Goal: Check status: Check status

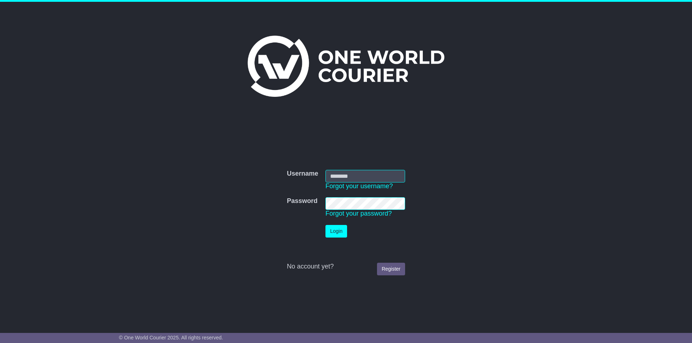
type input "**********"
click at [338, 231] on button "Login" at bounding box center [336, 231] width 22 height 13
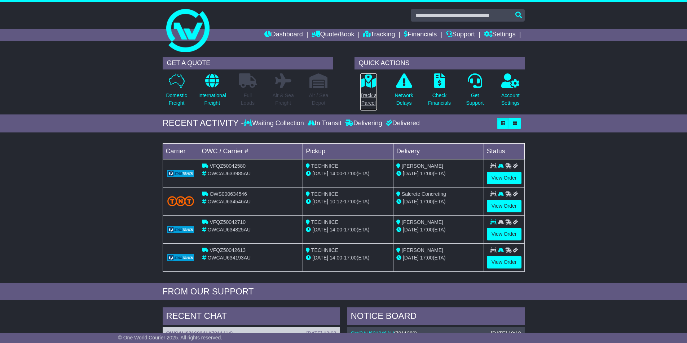
click at [374, 98] on p "Track a Parcel" at bounding box center [368, 99] width 17 height 15
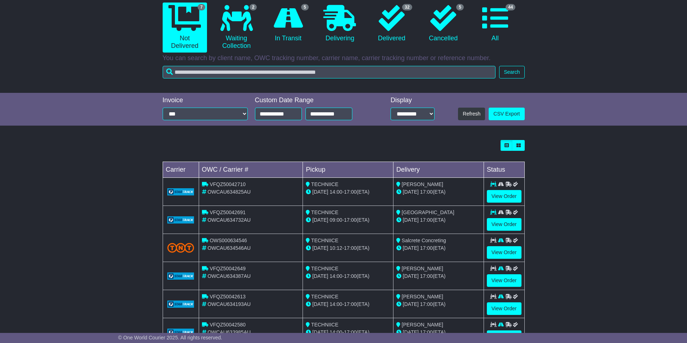
scroll to position [129, 0]
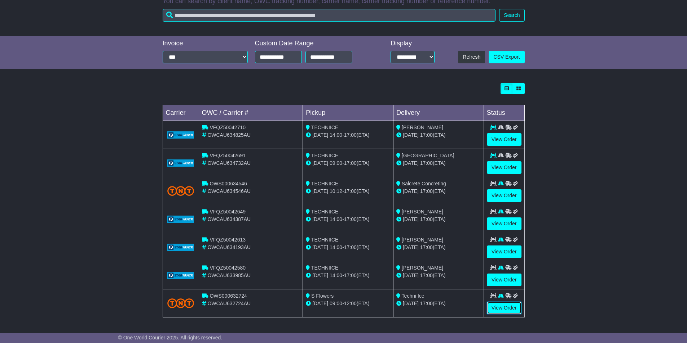
click at [501, 307] on link "View Order" at bounding box center [504, 308] width 35 height 13
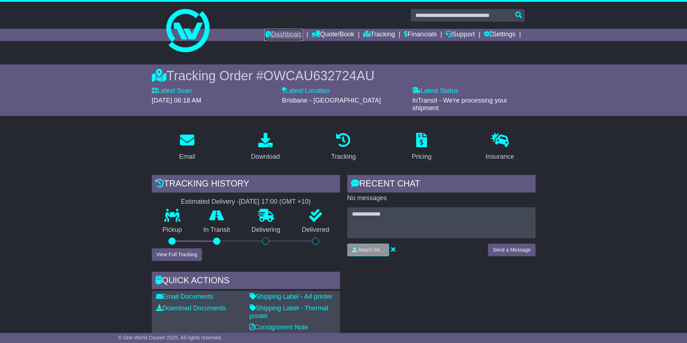
click at [279, 37] on link "Dashboard" at bounding box center [283, 35] width 39 height 12
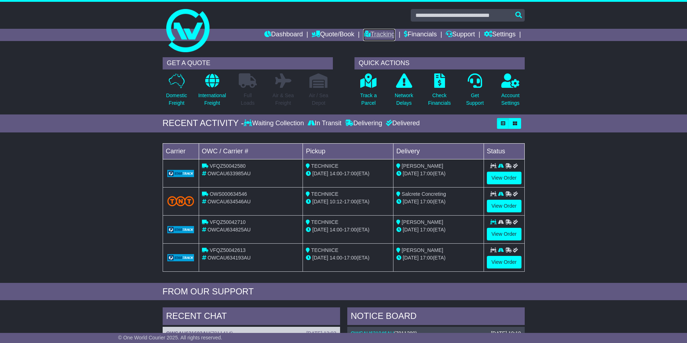
click at [372, 36] on link "Tracking" at bounding box center [379, 35] width 32 height 12
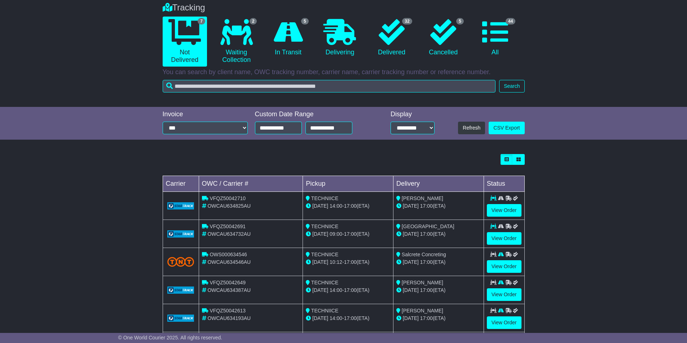
scroll to position [129, 0]
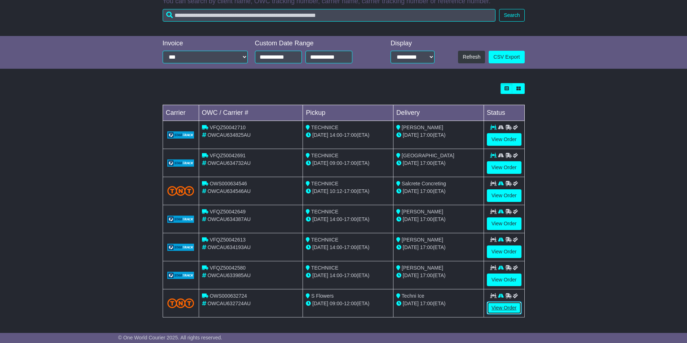
click at [506, 311] on link "View Order" at bounding box center [504, 308] width 35 height 13
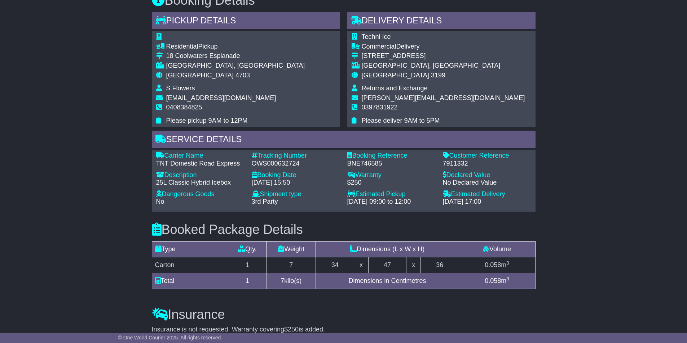
scroll to position [396, 0]
